Goal: Task Accomplishment & Management: Manage account settings

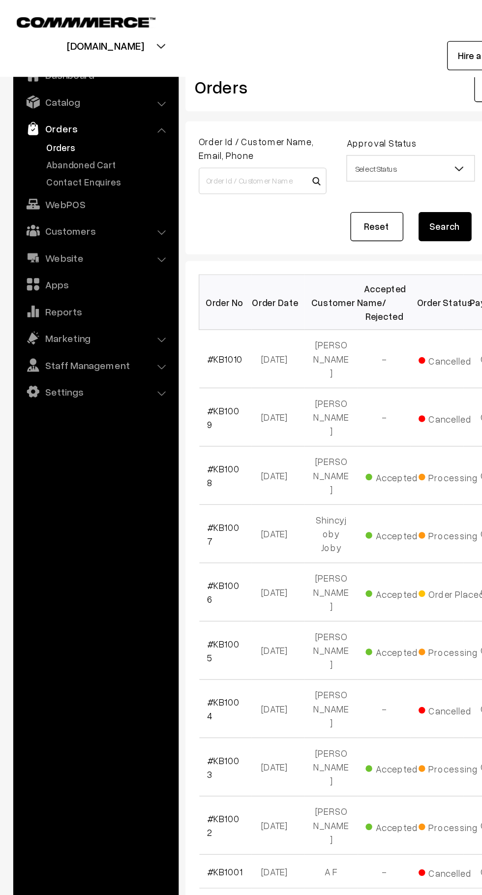
click at [80, 134] on link "Contact Enquires" at bounding box center [80, 135] width 97 height 10
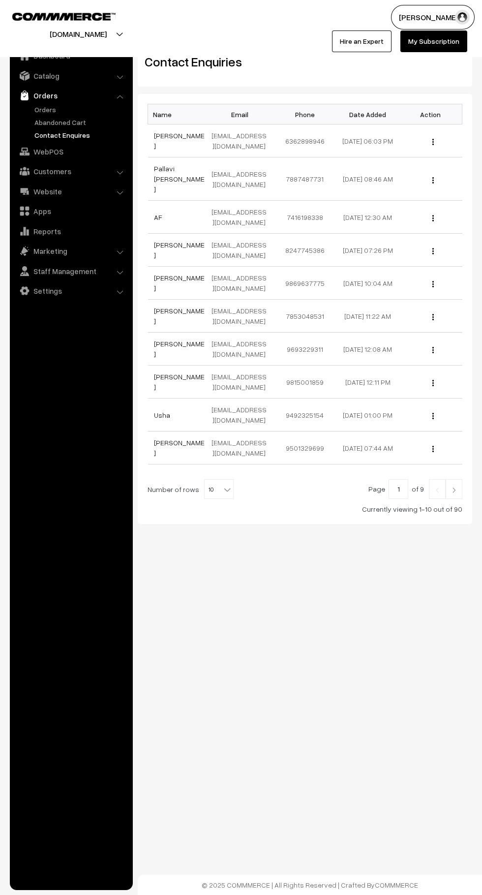
click at [92, 109] on link "Orders" at bounding box center [80, 109] width 97 height 10
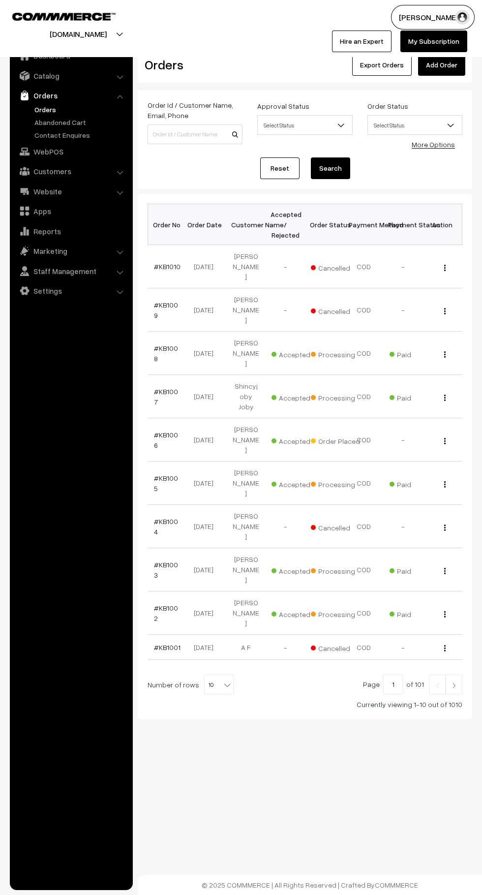
click at [83, 122] on link "Abandoned Cart" at bounding box center [80, 122] width 97 height 10
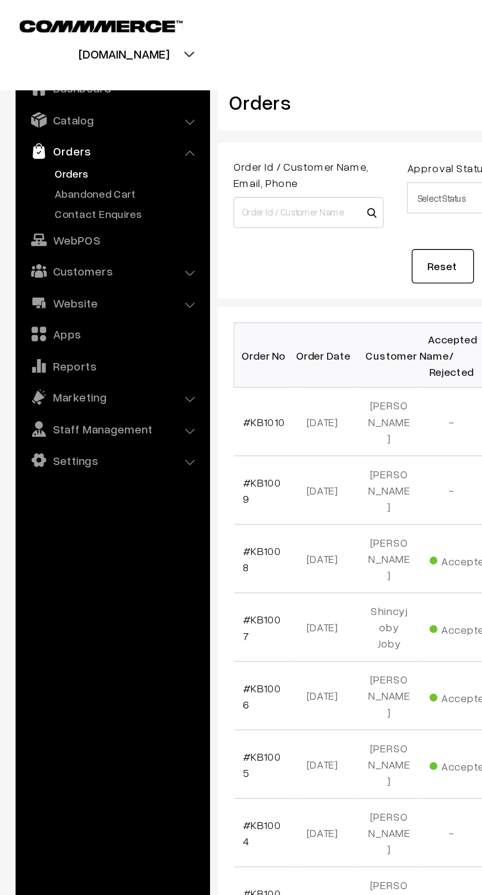
click at [82, 123] on link "Abandoned Cart" at bounding box center [80, 122] width 97 height 10
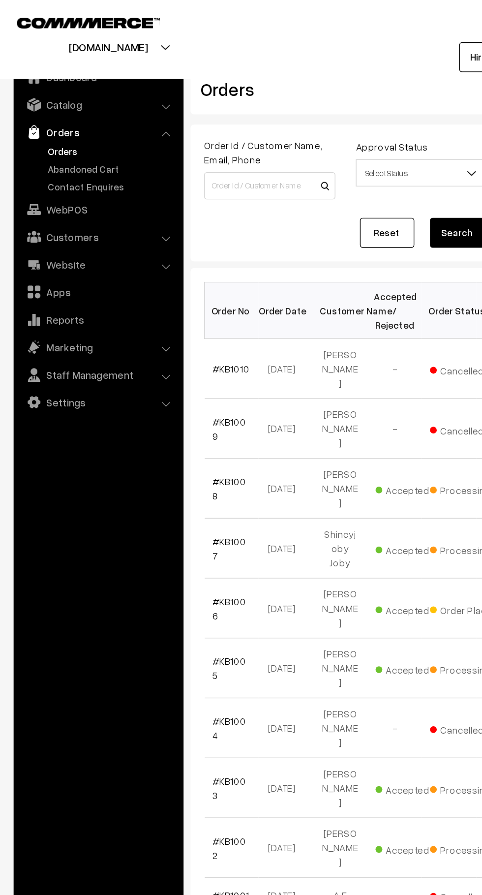
click at [82, 121] on link "Abandoned Cart" at bounding box center [80, 122] width 97 height 10
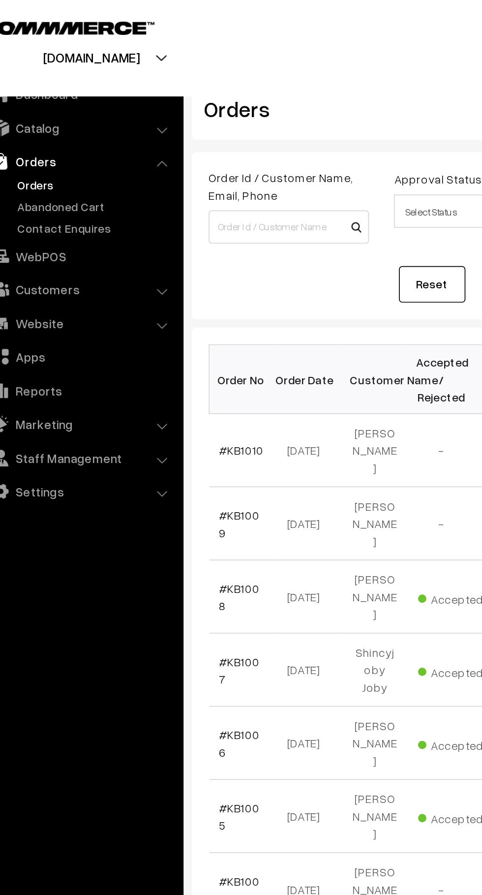
click at [180, 375] on td "#KB1007" at bounding box center [167, 396] width 39 height 43
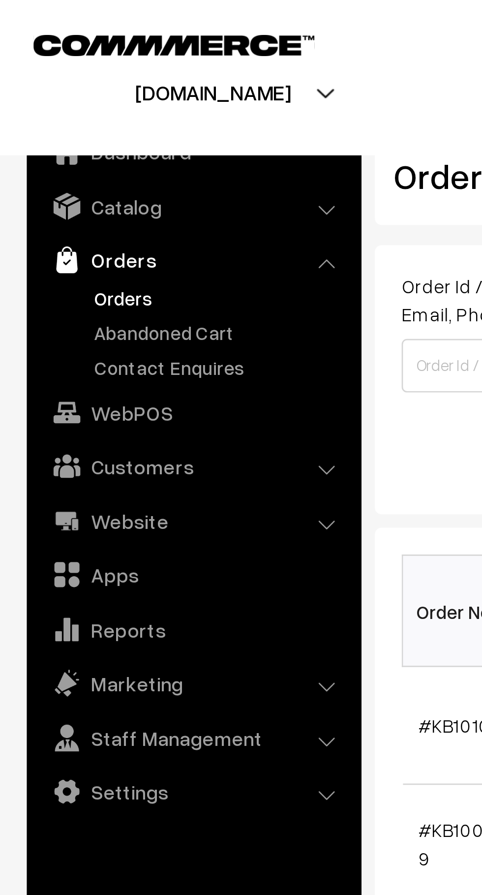
click at [72, 120] on link "Abandoned Cart" at bounding box center [80, 122] width 97 height 10
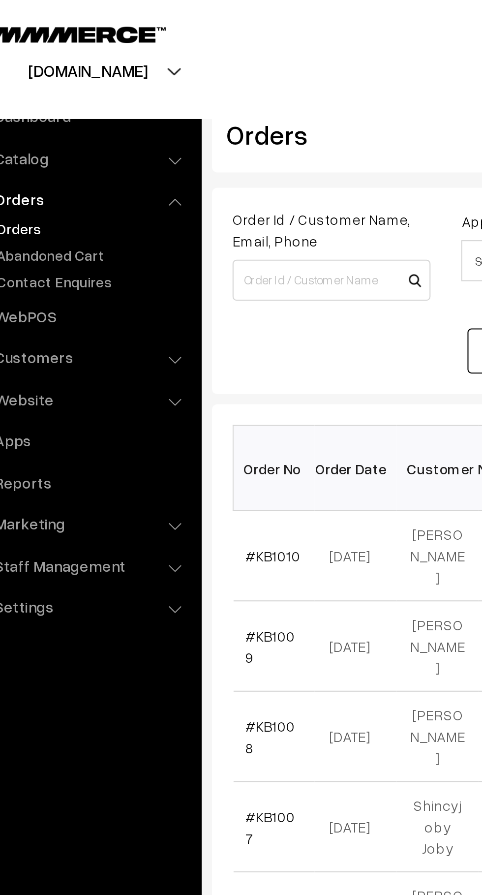
click at [82, 119] on link "Abandoned Cart" at bounding box center [80, 122] width 97 height 10
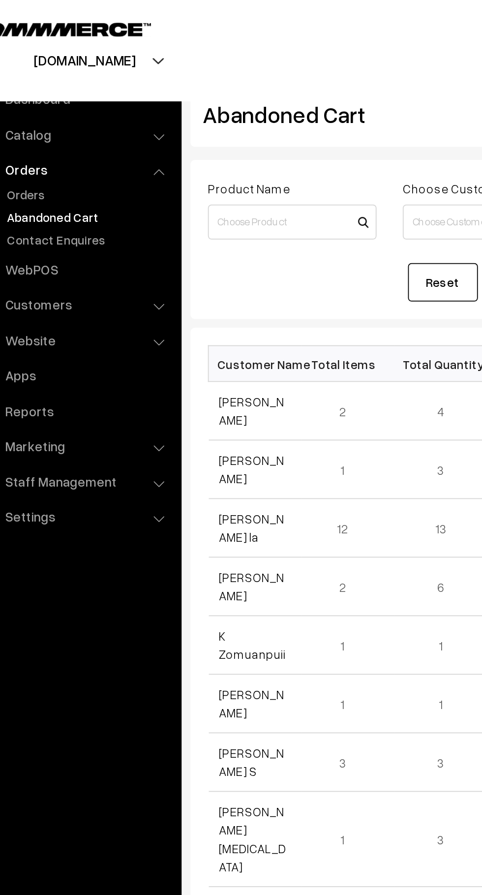
click at [39, 114] on link "Orders" at bounding box center [80, 109] width 97 height 10
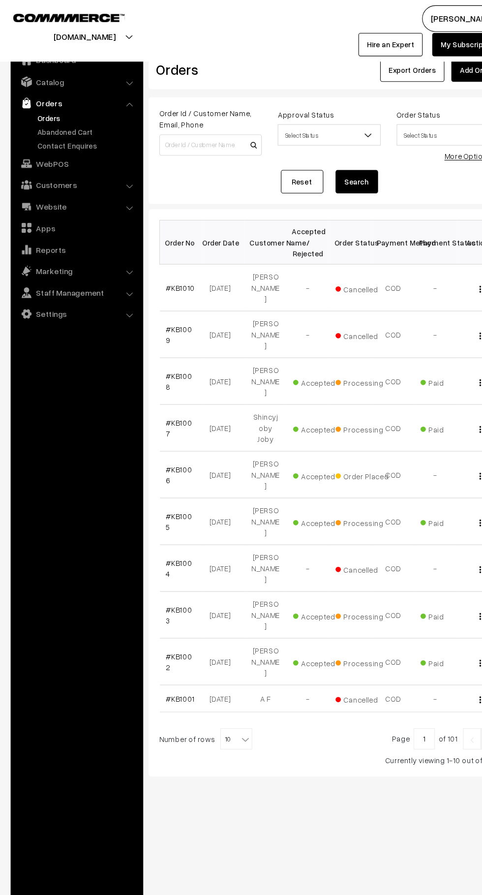
click at [88, 119] on link "Abandoned Cart" at bounding box center [80, 122] width 97 height 10
